Goal: Browse casually

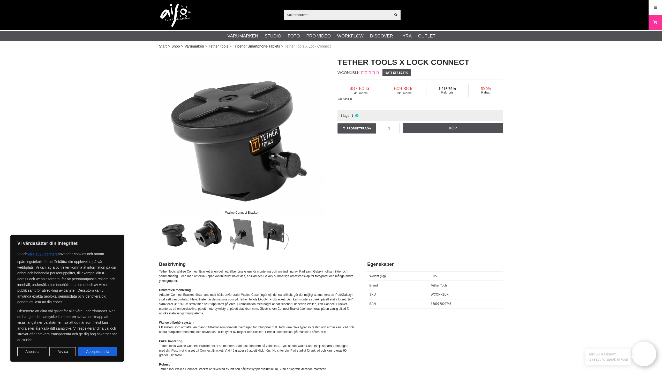
click at [175, 14] on img at bounding box center [175, 15] width 31 height 23
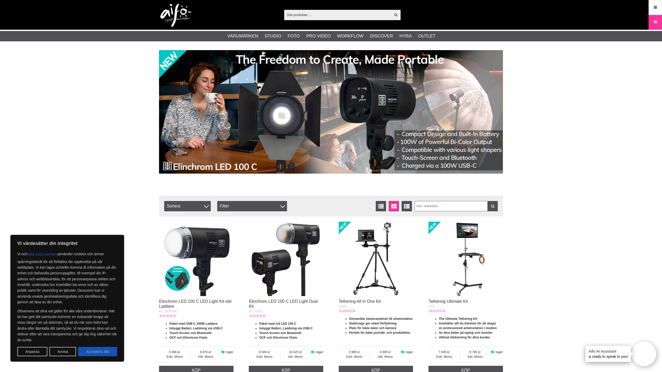
click at [99, 349] on button "Acceptera alla" at bounding box center [97, 351] width 39 height 9
checkbox input "true"
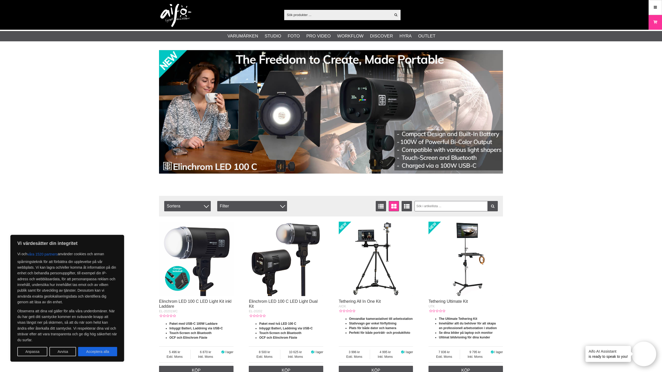
checkbox input "true"
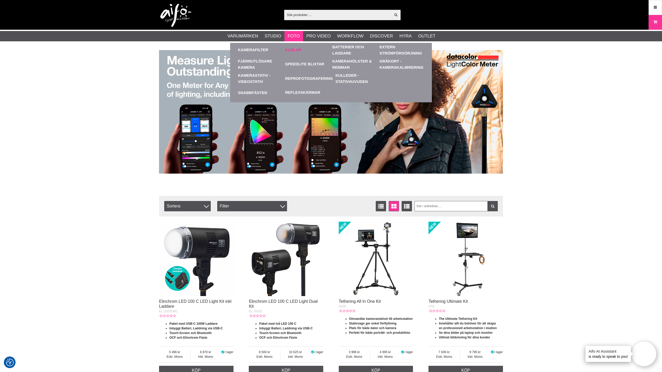
click at [296, 50] on link "Kablar" at bounding box center [293, 50] width 16 height 6
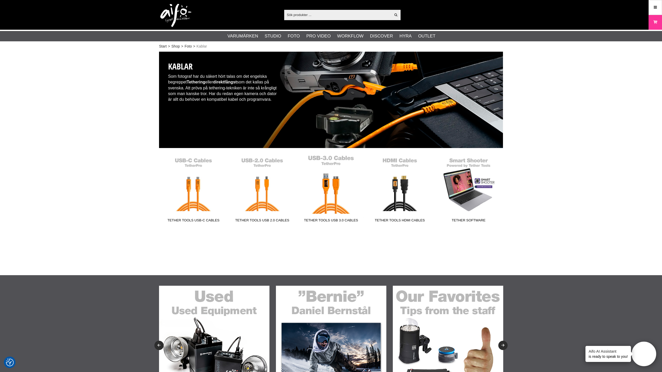
click at [335, 193] on link "Tether Tools USB 3.0 Cables" at bounding box center [330, 190] width 69 height 70
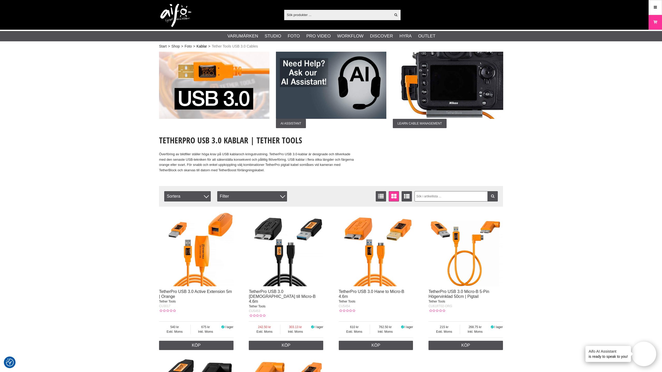
click at [201, 45] on link "Kablar" at bounding box center [201, 46] width 10 height 5
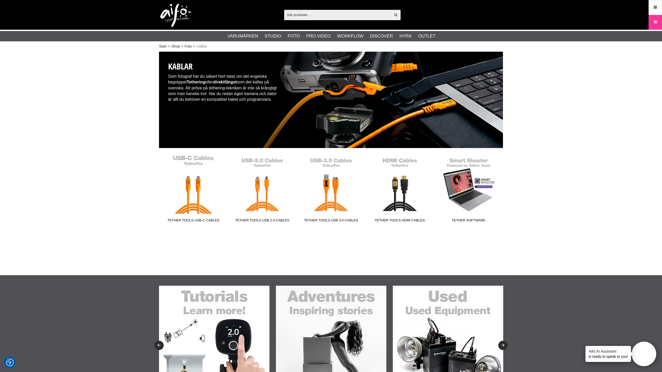
click at [197, 194] on link "Tether Tools USB-C Cables" at bounding box center [193, 190] width 69 height 70
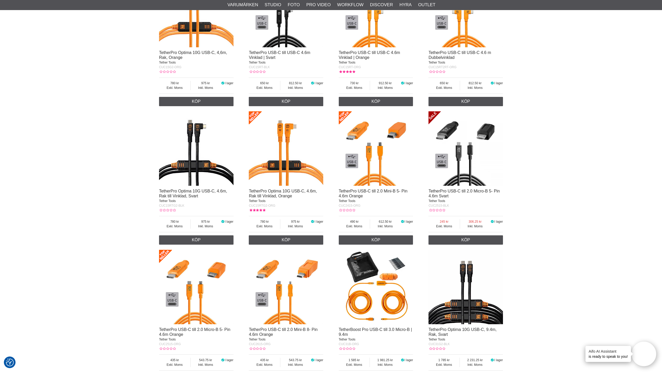
scroll to position [940, 0]
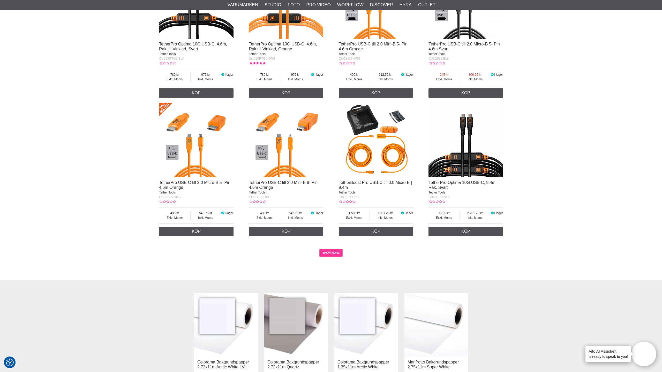
click at [331, 249] on link "SHOW MORE" at bounding box center [331, 253] width 24 height 8
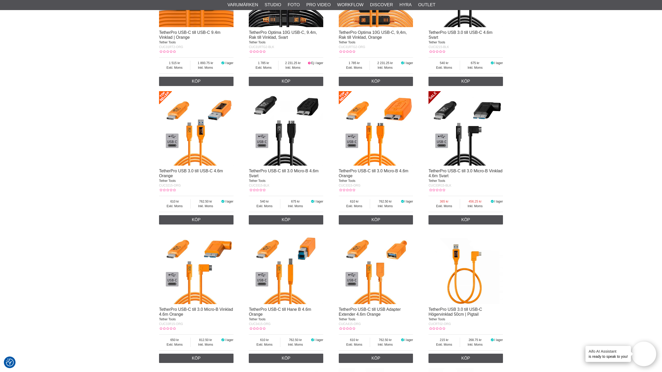
scroll to position [1369, 0]
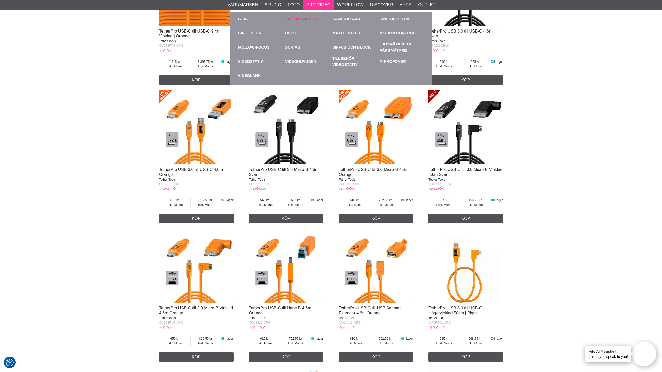
click at [298, 19] on link "Videokameror" at bounding box center [307, 19] width 45 height 14
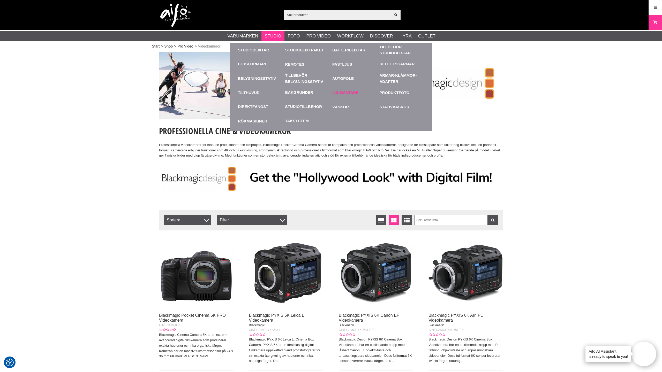
click at [346, 93] on link "Ljusmätare" at bounding box center [354, 93] width 45 height 14
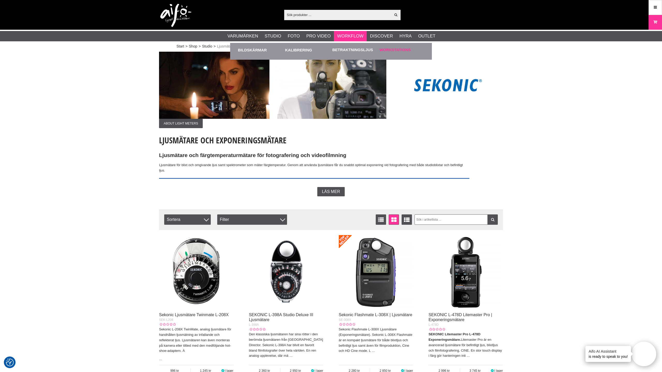
click at [388, 51] on link "Workstations" at bounding box center [394, 50] width 31 height 6
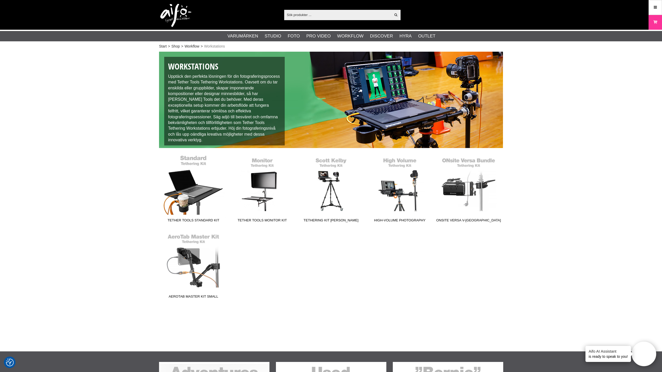
click at [188, 188] on link "Tether Tools Standard Kit" at bounding box center [193, 190] width 69 height 70
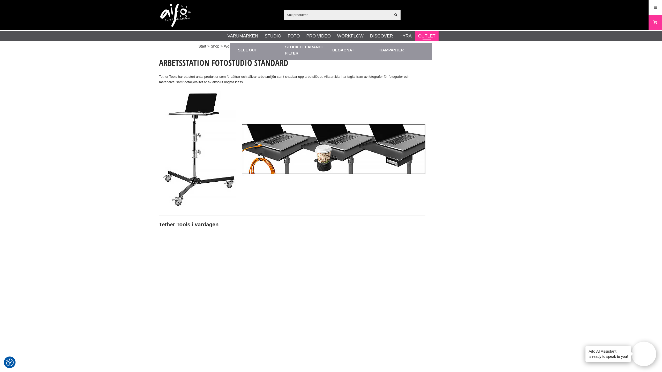
click at [423, 33] on link "Outlet" at bounding box center [426, 36] width 17 height 7
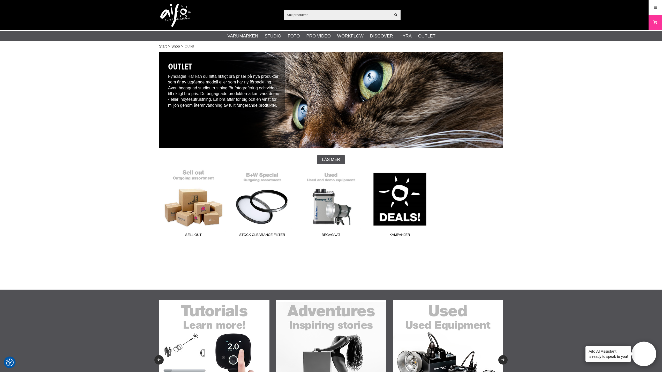
click at [204, 203] on link "Sell out" at bounding box center [193, 205] width 69 height 70
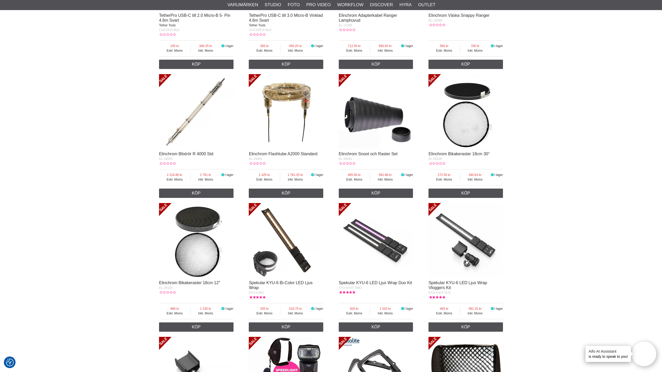
scroll to position [407, 0]
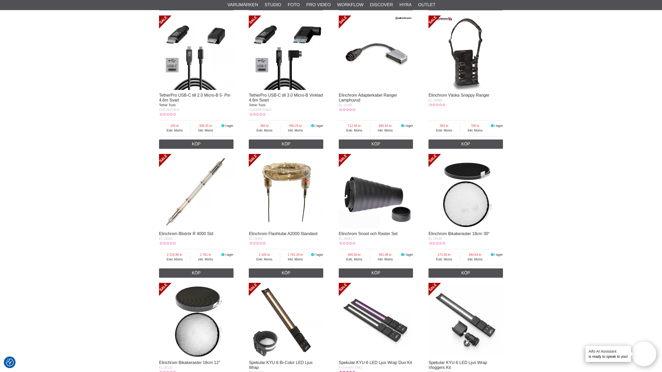
click at [285, 70] on img at bounding box center [286, 53] width 74 height 74
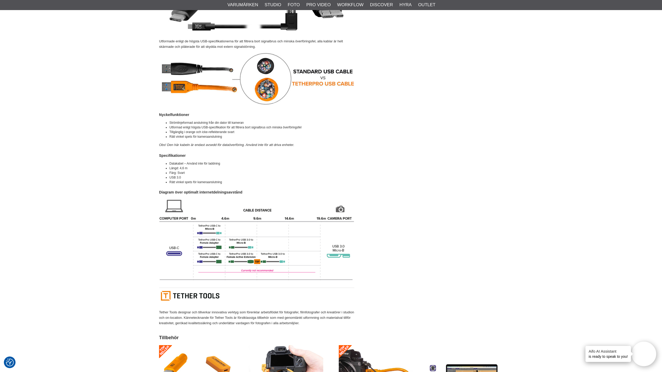
scroll to position [361, 0]
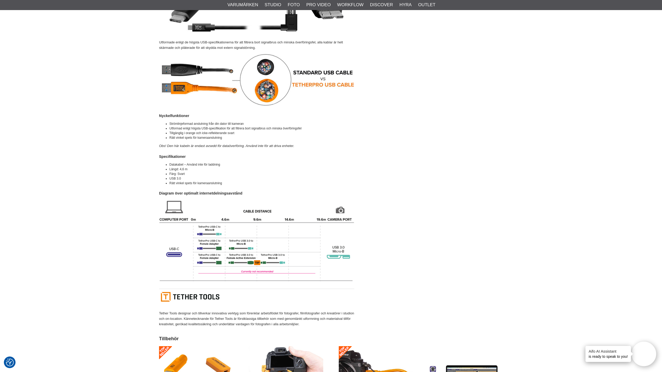
click at [396, 235] on div "Beskrivning Egenskaper Länkar Beskrivning TetherPro Kabel USB-C till USB 3.0 Mi…" at bounding box center [331, 112] width 344 height 435
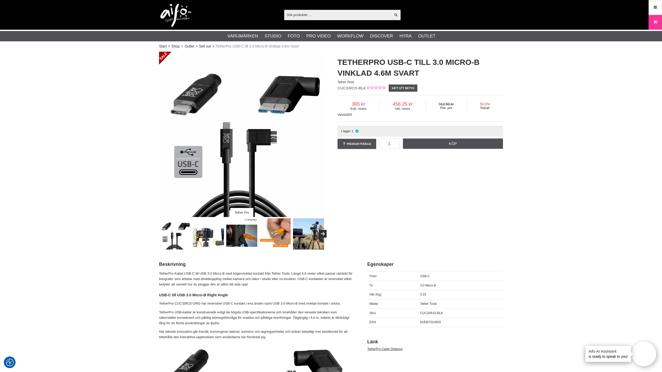
scroll to position [-1, 0]
